Goal: Find specific page/section: Find specific page/section

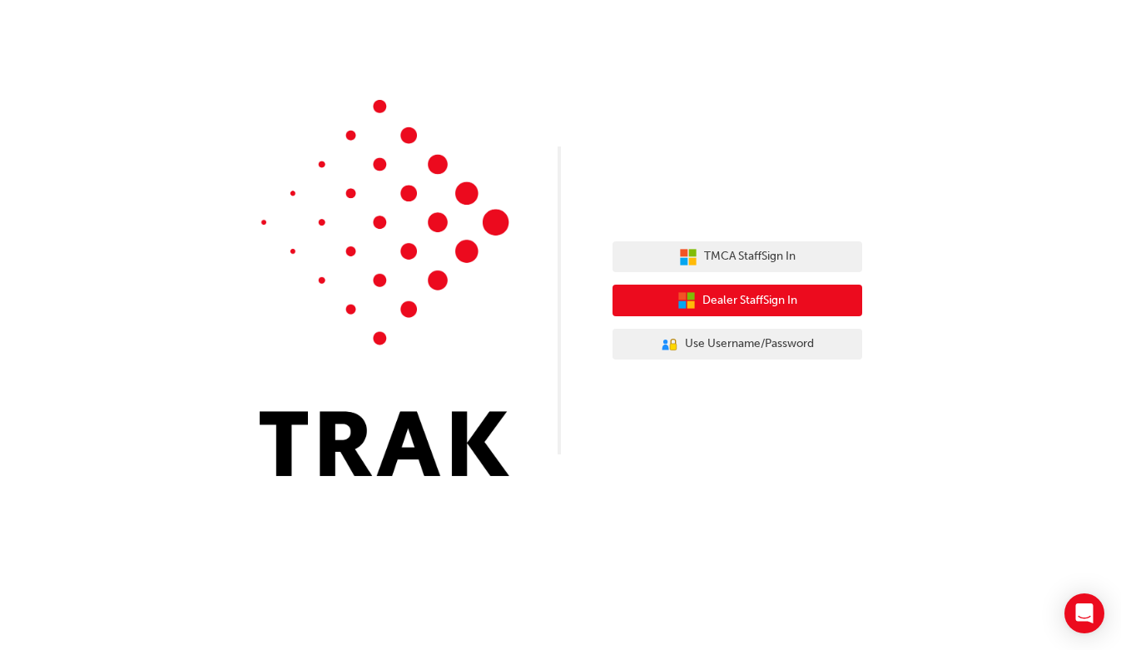
click at [780, 308] on span "Dealer Staff Sign In" at bounding box center [749, 300] width 95 height 19
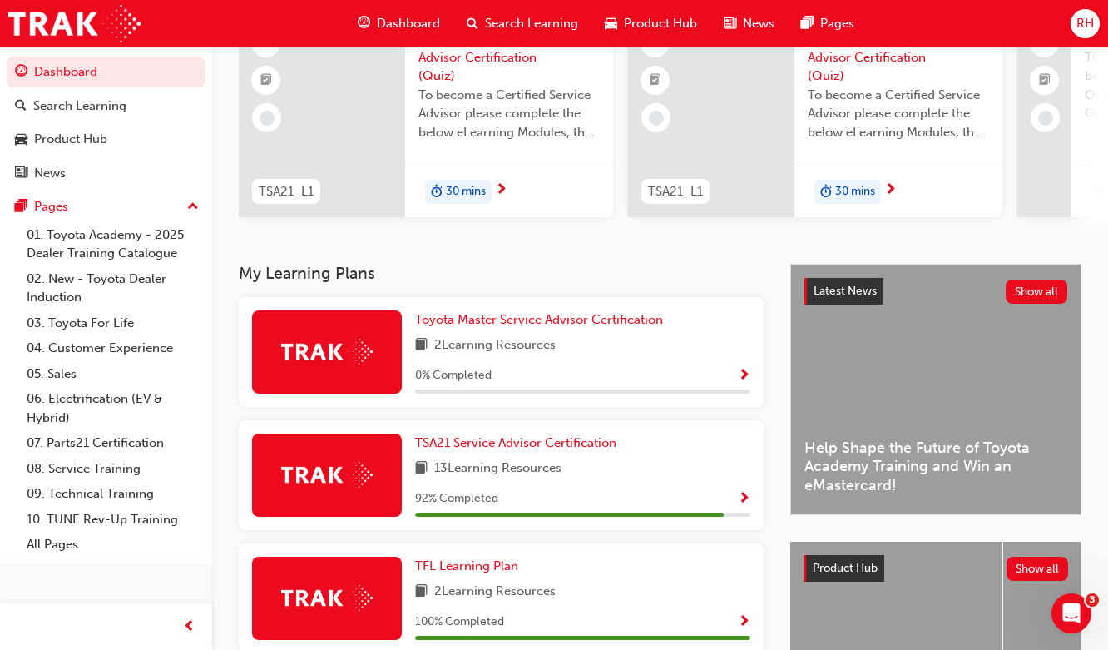
scroll to position [166, 0]
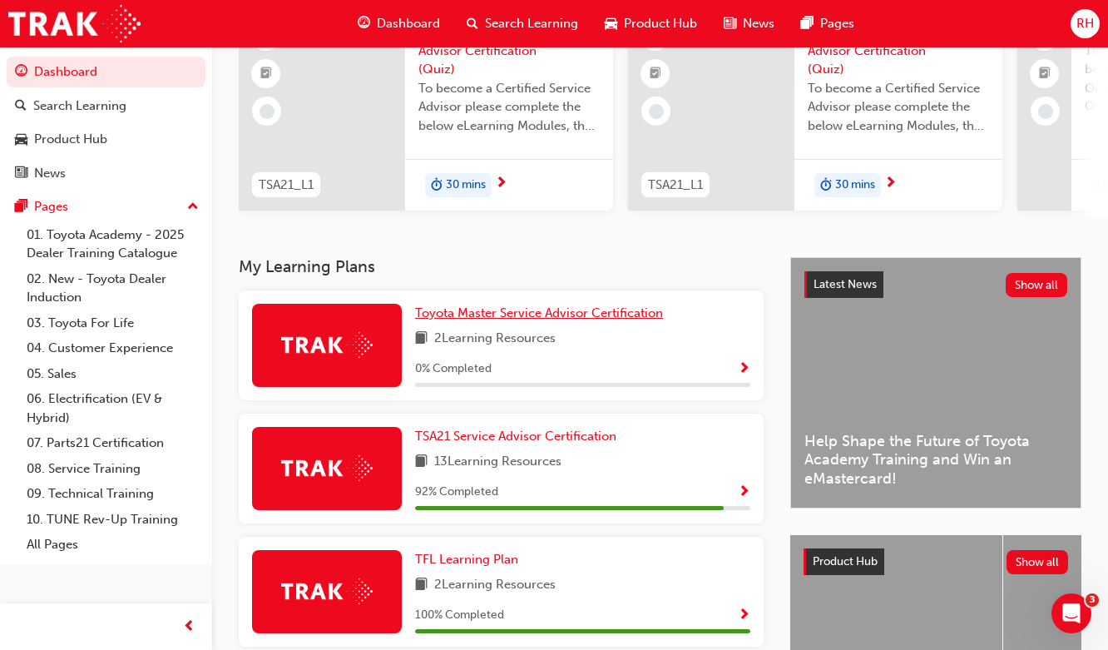
click at [590, 319] on span "Toyota Master Service Advisor Certification" at bounding box center [539, 312] width 248 height 15
